Goal: Navigation & Orientation: Go to known website

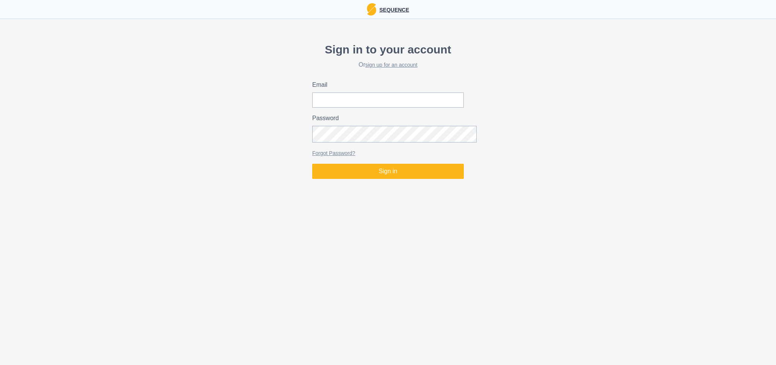
click at [388, 12] on p "Sequence" at bounding box center [392, 9] width 33 height 9
click at [395, 14] on p "Sequence" at bounding box center [392, 9] width 33 height 9
